Goal: Find specific page/section: Find specific page/section

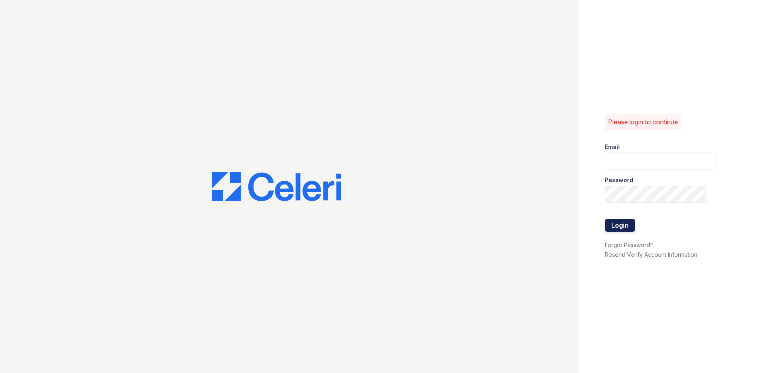
type input "[EMAIL_ADDRESS][DOMAIN_NAME]"
click at [635, 227] on button "Login" at bounding box center [620, 225] width 30 height 13
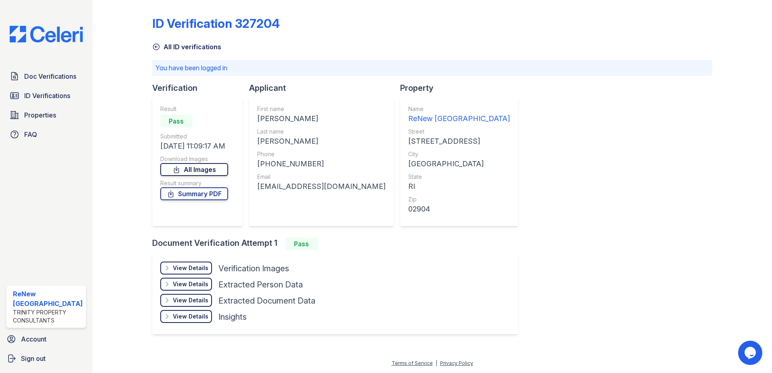
click at [196, 172] on link "All Images" at bounding box center [194, 169] width 68 height 13
click at [57, 94] on span "ID Verifications" at bounding box center [47, 96] width 46 height 10
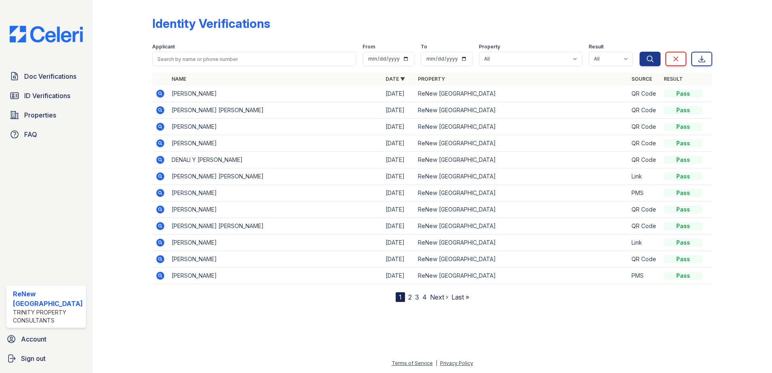
click at [408, 297] on link "2" at bounding box center [410, 297] width 4 height 8
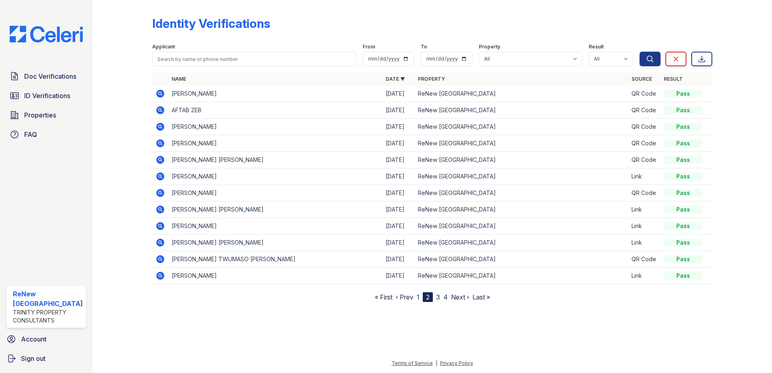
click at [438, 298] on link "3" at bounding box center [438, 297] width 4 height 8
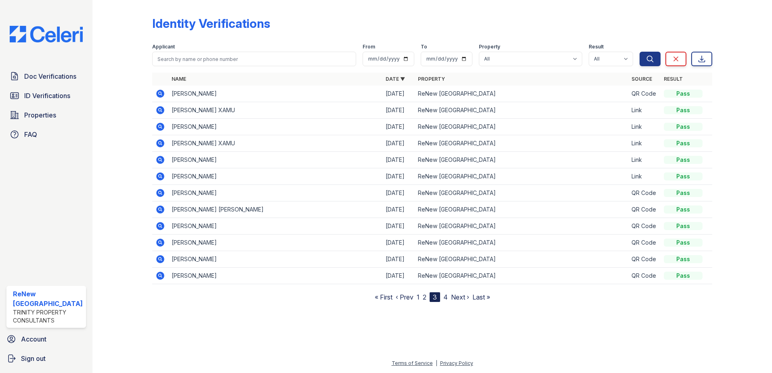
click at [444, 297] on link "4" at bounding box center [446, 297] width 4 height 8
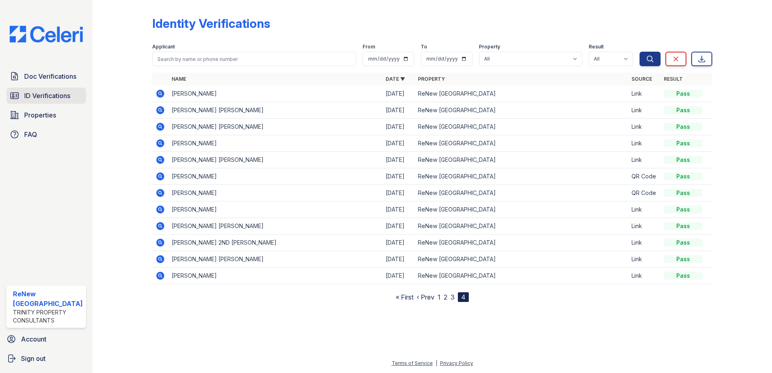
click at [43, 96] on span "ID Verifications" at bounding box center [47, 96] width 46 height 10
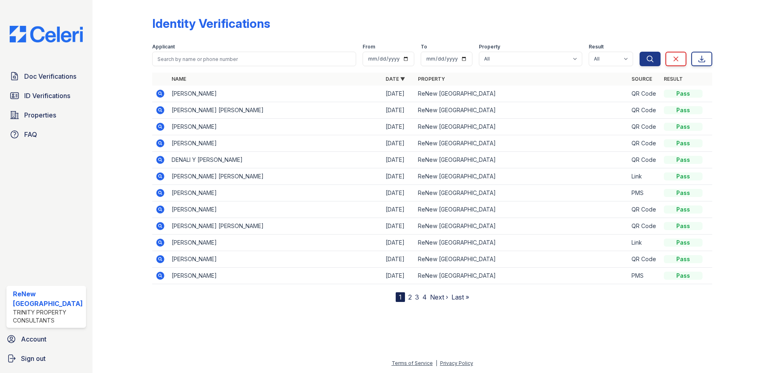
click at [408, 299] on link "2" at bounding box center [410, 297] width 4 height 8
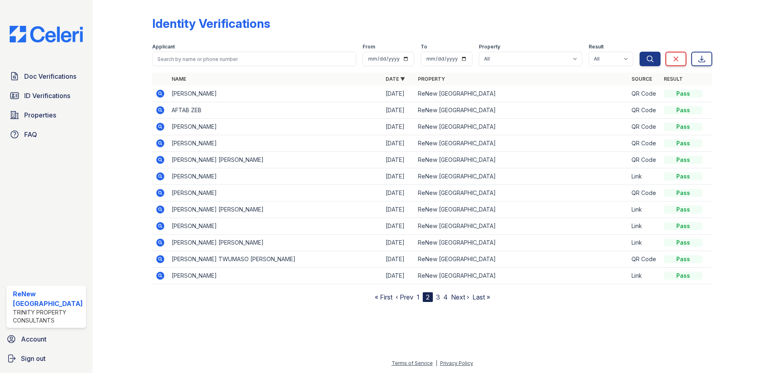
click at [437, 298] on link "3" at bounding box center [438, 297] width 4 height 8
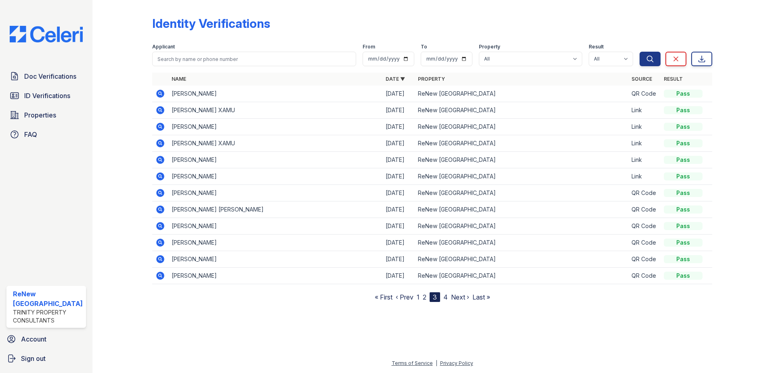
click at [445, 297] on link "4" at bounding box center [446, 297] width 4 height 8
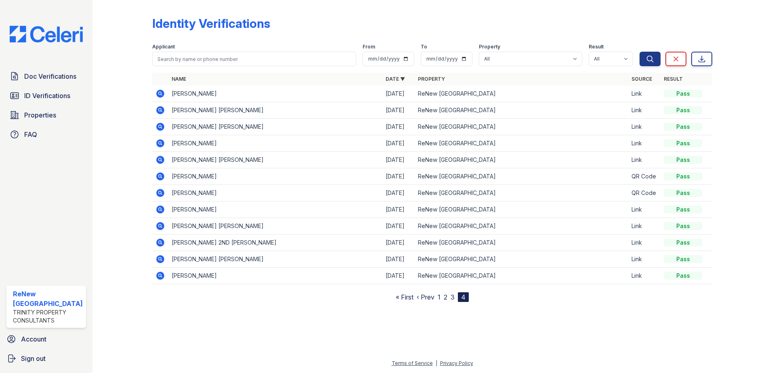
click at [161, 143] on icon at bounding box center [160, 143] width 8 height 8
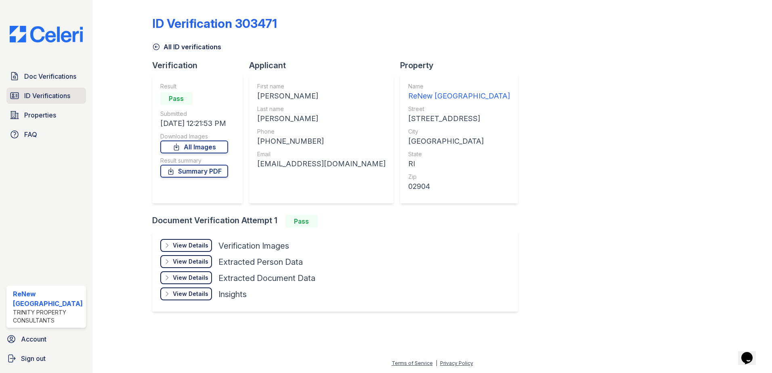
click at [52, 99] on span "ID Verifications" at bounding box center [47, 96] width 46 height 10
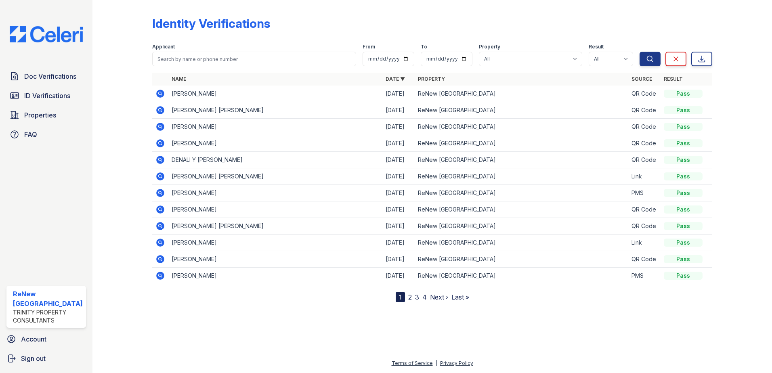
click at [425, 299] on link "4" at bounding box center [425, 297] width 4 height 8
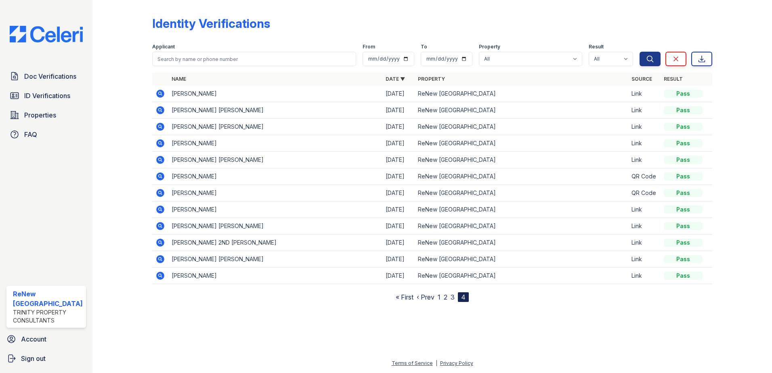
click at [450, 297] on nav "« First ‹ Prev 1 2 3 4" at bounding box center [432, 297] width 73 height 10
click at [453, 298] on link "3" at bounding box center [453, 297] width 4 height 8
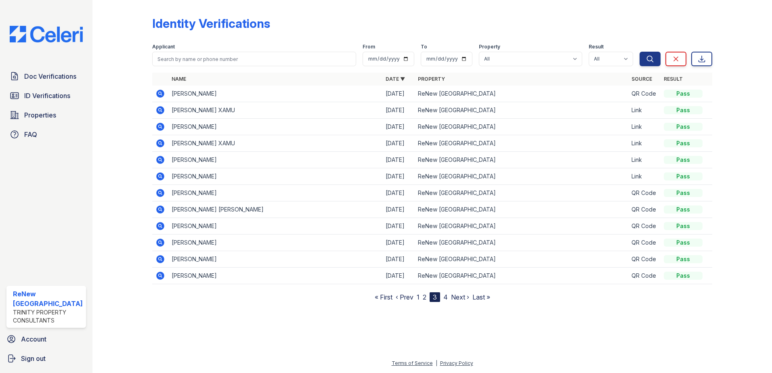
click at [425, 297] on link "2" at bounding box center [425, 297] width 4 height 8
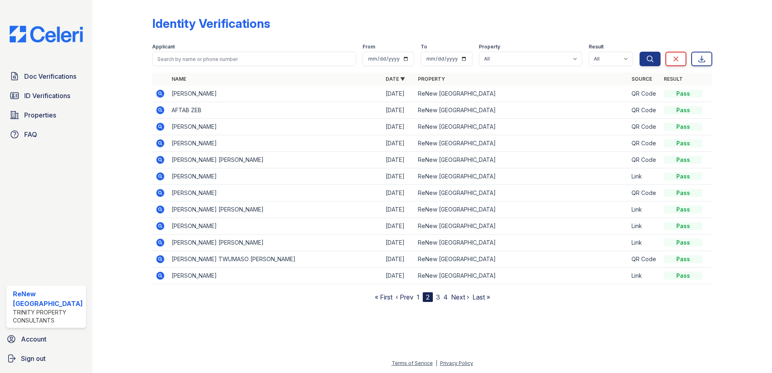
click at [419, 299] on link "1" at bounding box center [418, 297] width 3 height 8
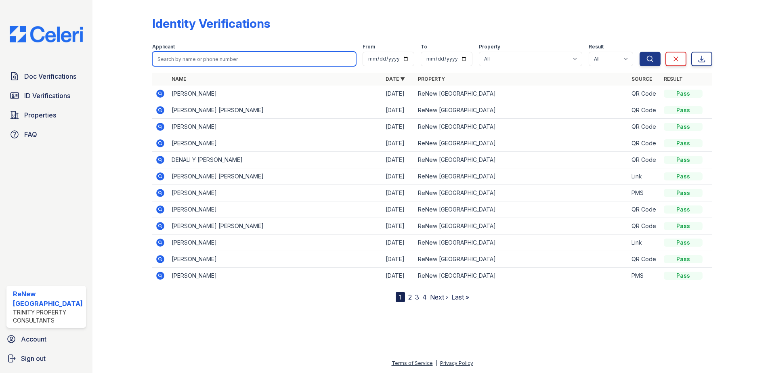
click at [220, 59] on input "search" at bounding box center [254, 59] width 204 height 15
click at [172, 59] on input "is" at bounding box center [254, 59] width 204 height 15
type input "isaac"
click at [640, 52] on button "Search" at bounding box center [650, 59] width 21 height 15
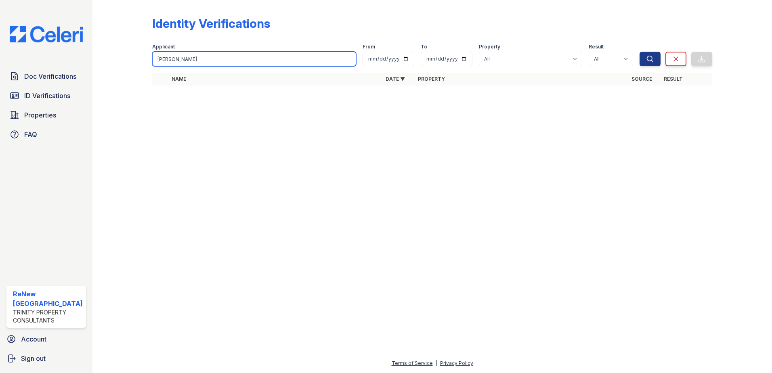
drag, startPoint x: 181, startPoint y: 58, endPoint x: 103, endPoint y: 74, distance: 79.9
click at [120, 67] on div "Identity Verifications Filter Applicant isaac From To Property All ReNew North …" at bounding box center [432, 53] width 654 height 107
type input "dotson"
click at [253, 105] on div "Identity Verifications Filter Applicant dotson From To Property All ReNew North…" at bounding box center [432, 53] width 654 height 107
click at [202, 65] on input "dotson" at bounding box center [254, 59] width 204 height 15
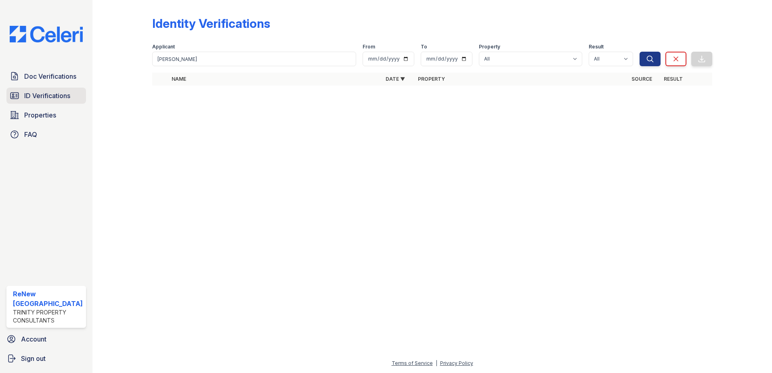
click at [33, 95] on span "ID Verifications" at bounding box center [47, 96] width 46 height 10
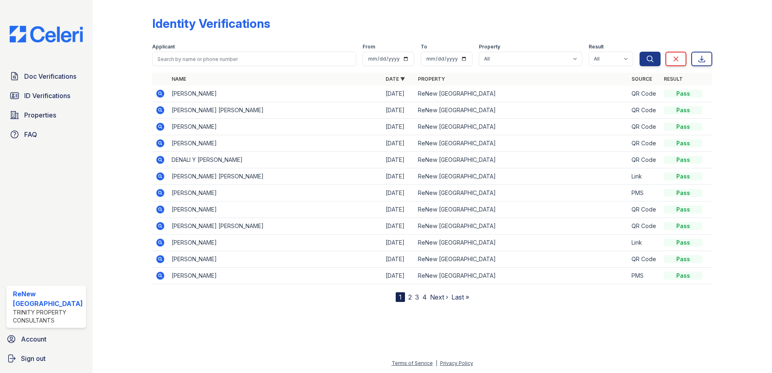
click at [408, 297] on link "2" at bounding box center [410, 297] width 4 height 8
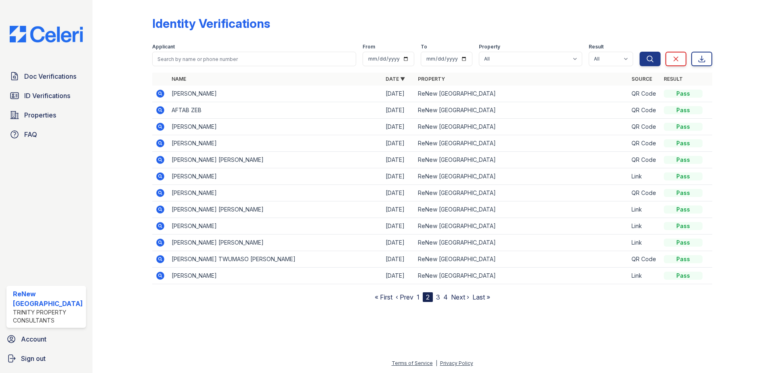
click at [439, 296] on link "3" at bounding box center [438, 297] width 4 height 8
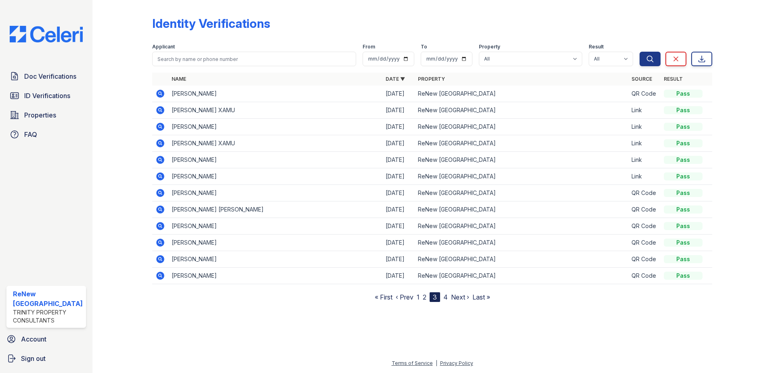
click at [447, 298] on link "4" at bounding box center [446, 297] width 4 height 8
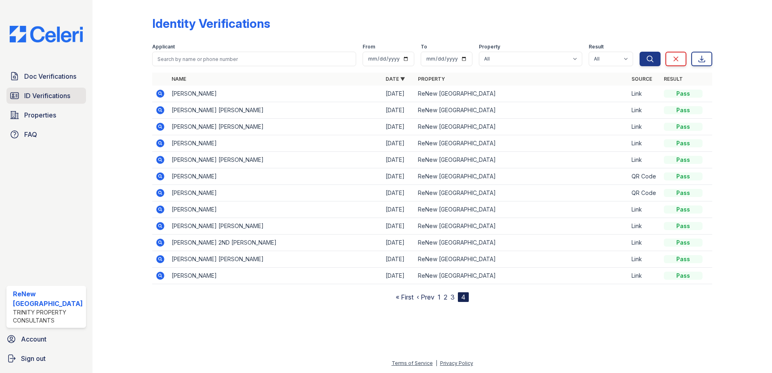
click at [46, 92] on span "ID Verifications" at bounding box center [47, 96] width 46 height 10
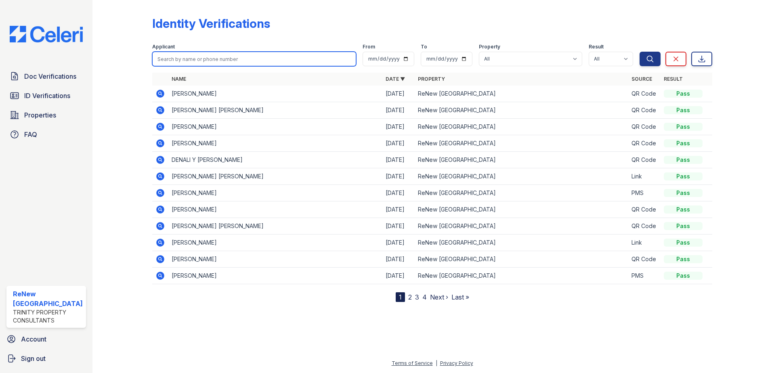
click at [190, 55] on input "search" at bounding box center [254, 59] width 204 height 15
type input "dotson"
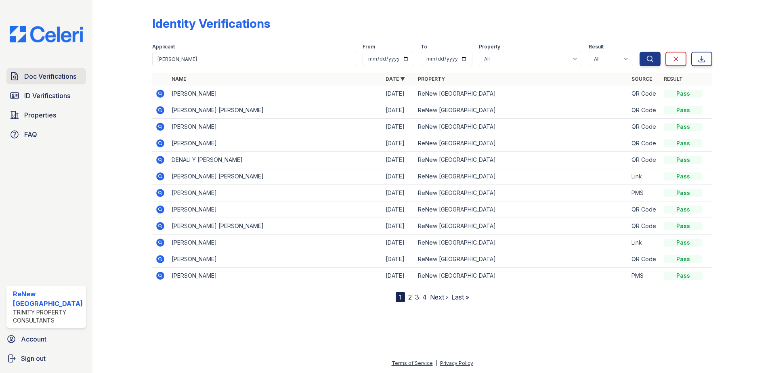
click at [59, 76] on span "Doc Verifications" at bounding box center [50, 77] width 52 height 10
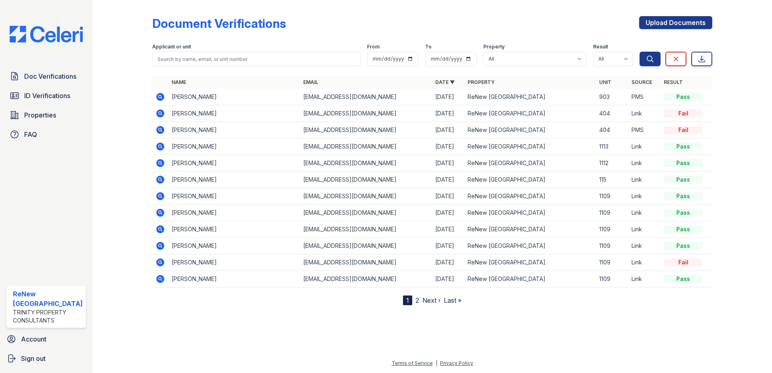
click at [162, 97] on icon at bounding box center [160, 97] width 8 height 8
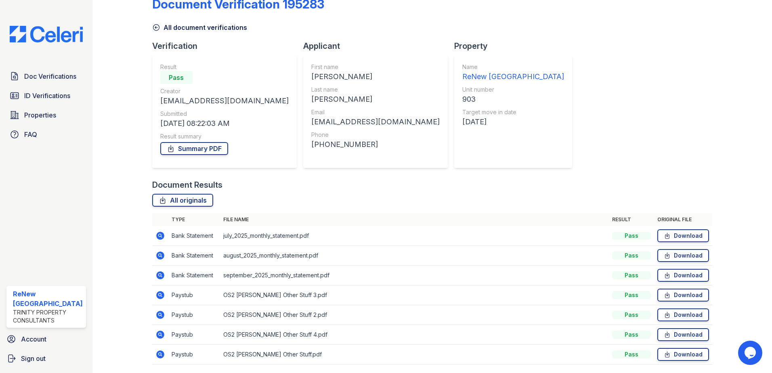
scroll to position [6, 0]
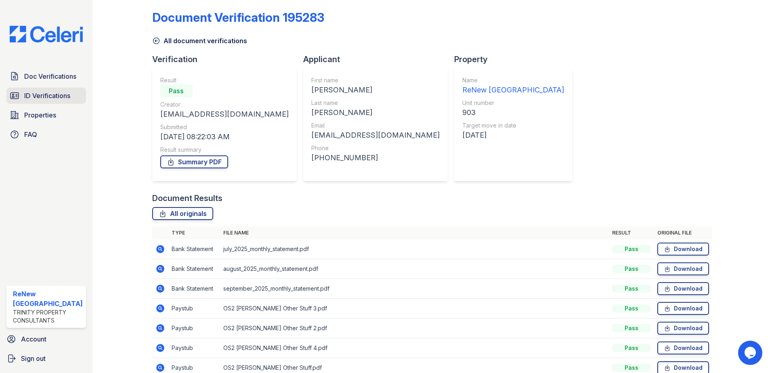
click at [37, 95] on span "ID Verifications" at bounding box center [47, 96] width 46 height 10
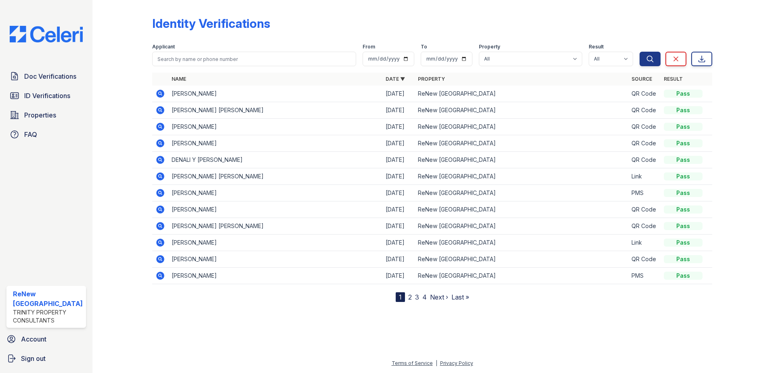
click at [453, 295] on link "Last »" at bounding box center [461, 297] width 18 height 8
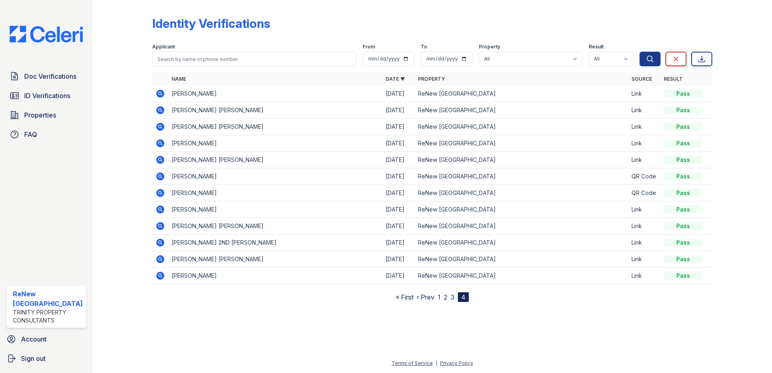
click at [451, 298] on link "3" at bounding box center [453, 297] width 4 height 8
